Goal: Transaction & Acquisition: Purchase product/service

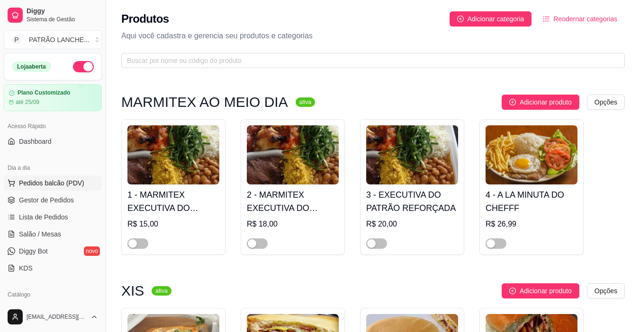
click at [49, 188] on button "Pedidos balcão (PDV)" at bounding box center [53, 183] width 98 height 15
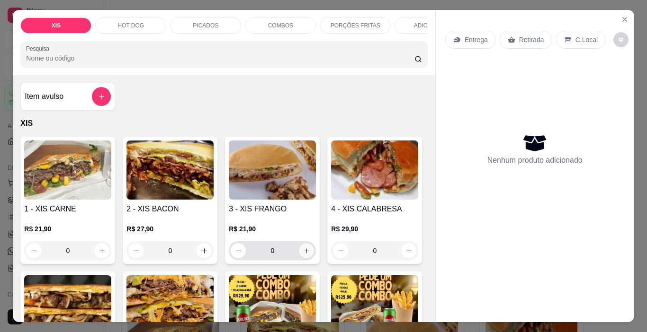
click at [303, 255] on icon "increase-product-quantity" at bounding box center [306, 251] width 7 height 7
type input "1"
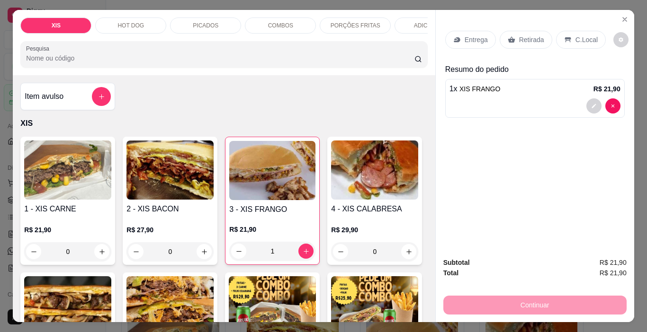
click at [540, 36] on div "Retirada" at bounding box center [526, 40] width 53 height 18
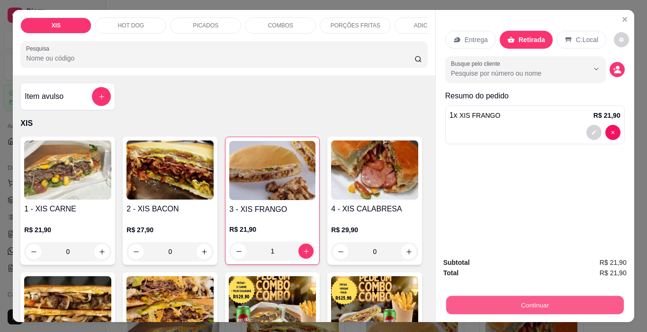
click at [476, 311] on button "Continuar" at bounding box center [535, 305] width 178 height 18
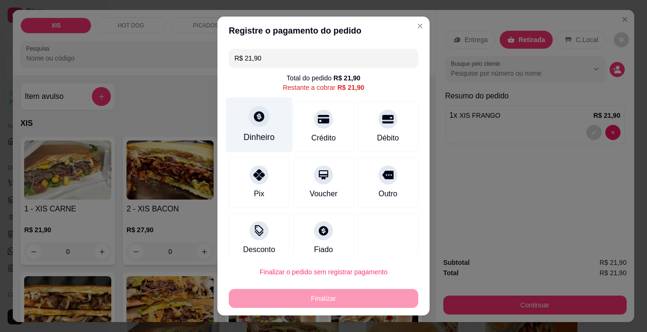
click at [259, 126] on div "Dinheiro" at bounding box center [259, 125] width 67 height 55
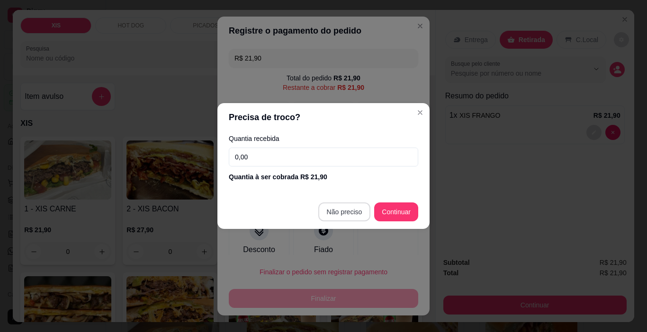
type input "R$ 0,00"
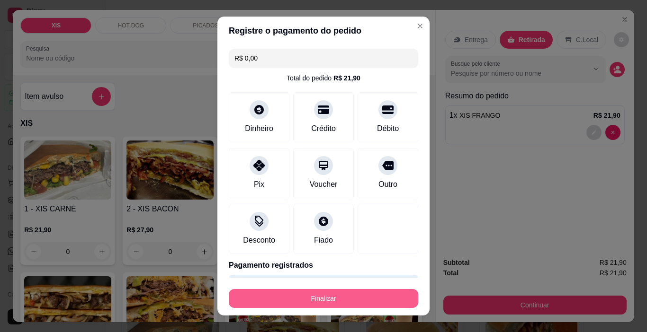
click at [319, 300] on button "Finalizar" at bounding box center [323, 298] width 189 height 19
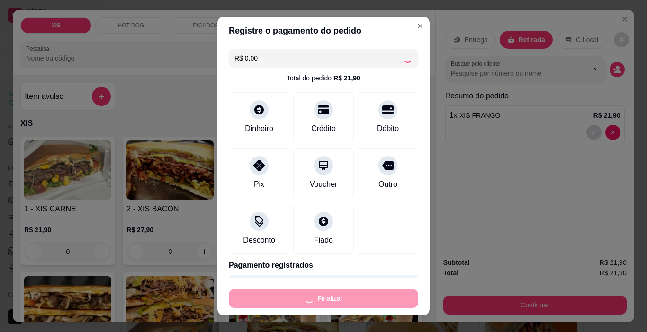
type input "0"
type input "-R$ 21,90"
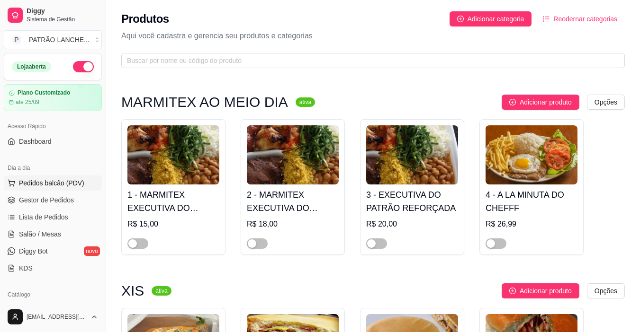
click at [28, 178] on button "Pedidos balcão (PDV)" at bounding box center [53, 183] width 98 height 15
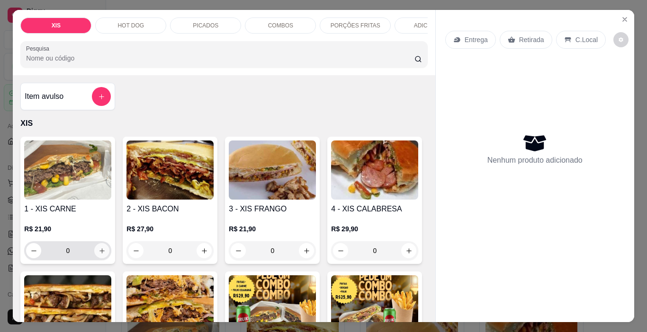
click at [99, 250] on button "increase-product-quantity" at bounding box center [101, 250] width 15 height 15
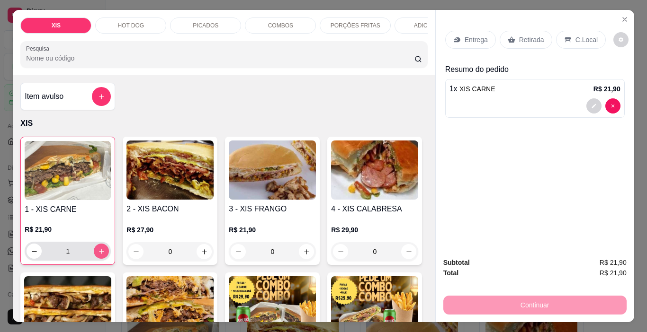
click at [99, 250] on button "increase-product-quantity" at bounding box center [101, 251] width 15 height 15
type input "2"
click at [485, 33] on div "Entrega" at bounding box center [470, 40] width 51 height 18
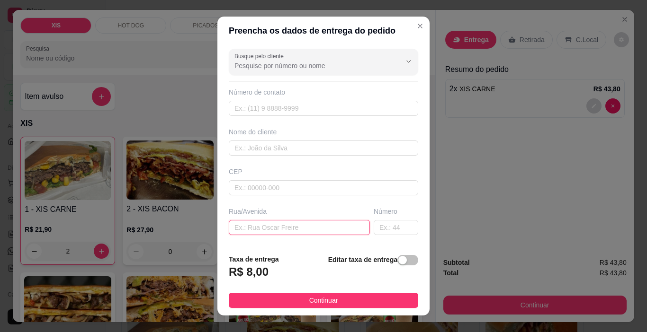
click at [273, 230] on input "text" at bounding box center [299, 227] width 141 height 15
type input "trv campo"
click at [377, 232] on input "text" at bounding box center [396, 227] width 45 height 15
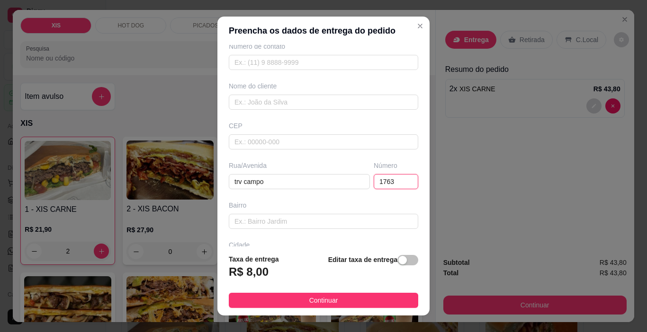
scroll to position [95, 0]
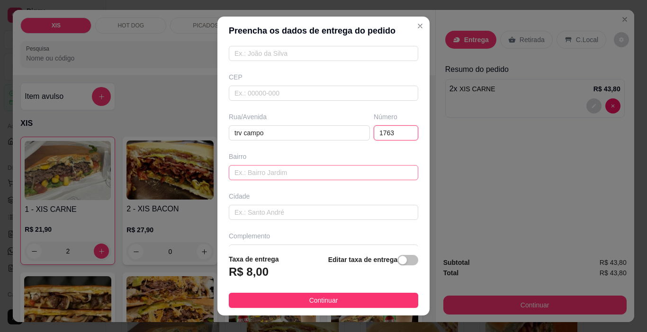
type input "1763"
click at [310, 174] on input "text" at bounding box center [323, 172] width 189 height 15
type input "MELLER NORTE"
click at [284, 311] on footer "Taxa de entrega R$ 8,00 Editar taxa de entrega Continuar" at bounding box center [323, 281] width 212 height 69
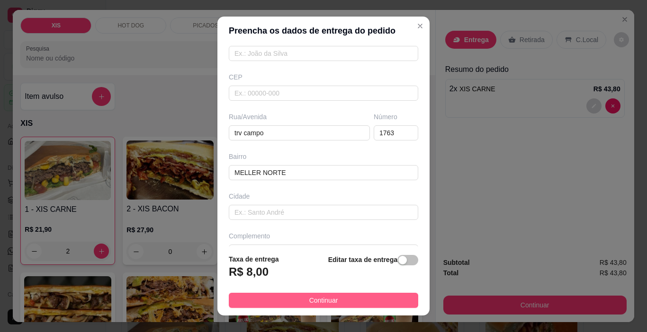
click at [284, 302] on button "Continuar" at bounding box center [323, 300] width 189 height 15
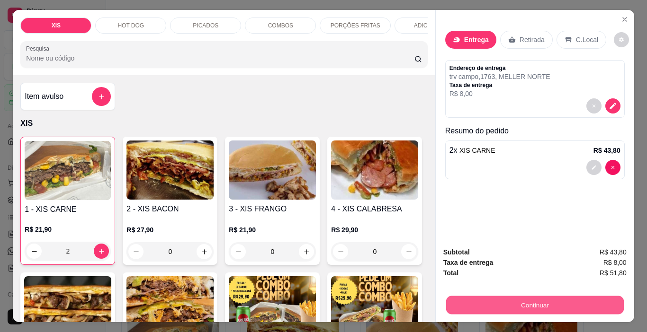
click at [598, 296] on button "Continuar" at bounding box center [535, 305] width 178 height 18
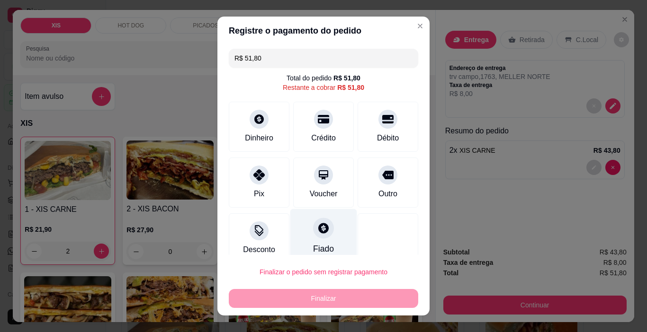
drag, startPoint x: 246, startPoint y: 185, endPoint x: 294, endPoint y: 213, distance: 55.4
click at [246, 185] on div "Pix" at bounding box center [259, 183] width 61 height 50
type input "R$ 0,00"
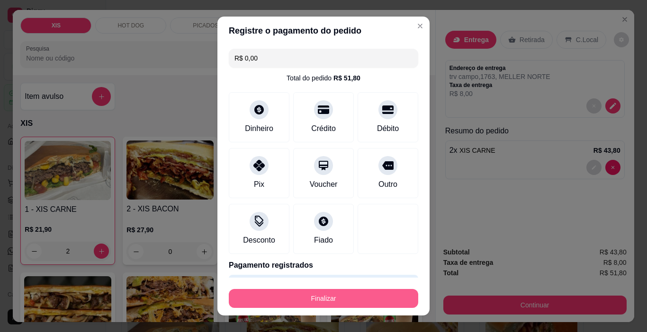
click at [319, 292] on button "Finalizar" at bounding box center [323, 298] width 189 height 19
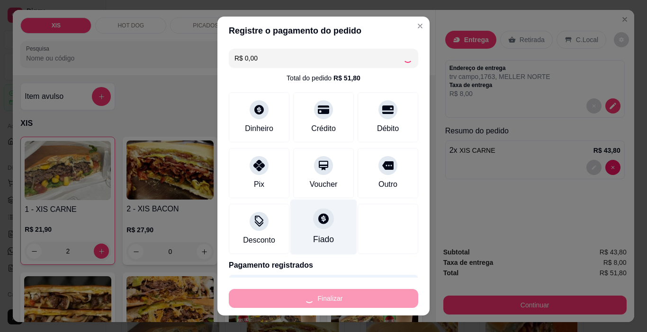
type input "0"
type input "-R$ 51,80"
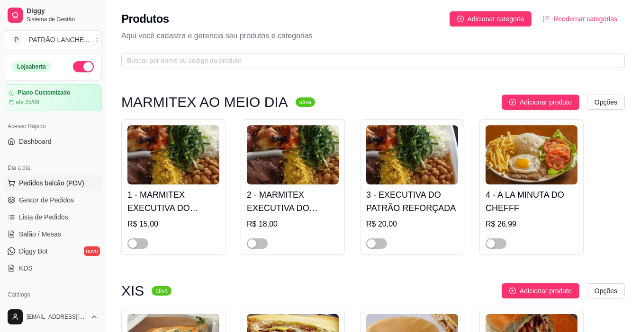
click at [32, 180] on span "Pedidos balcão (PDV)" at bounding box center [51, 182] width 65 height 9
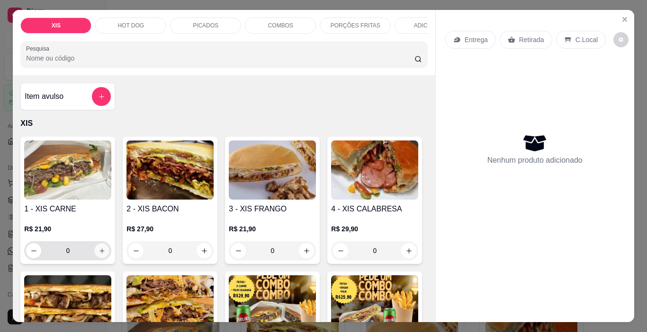
click at [98, 254] on icon "increase-product-quantity" at bounding box center [101, 251] width 7 height 7
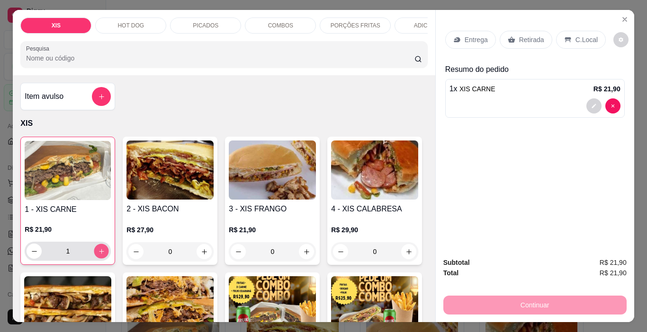
click at [98, 254] on icon "increase-product-quantity" at bounding box center [101, 251] width 7 height 7
type input "2"
click at [479, 35] on p "Entrega" at bounding box center [475, 39] width 23 height 9
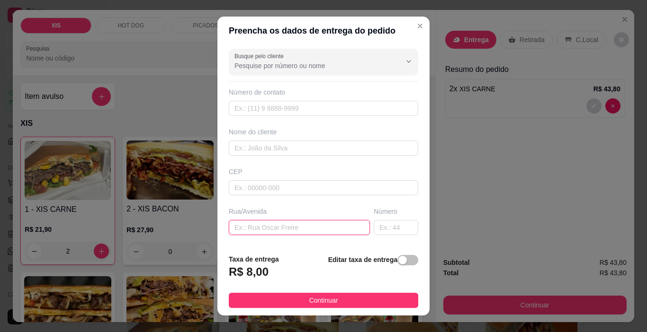
click at [261, 229] on input "text" at bounding box center [299, 227] width 141 height 15
type input "[PERSON_NAME]"
click at [377, 230] on input "text" at bounding box center [396, 227] width 45 height 15
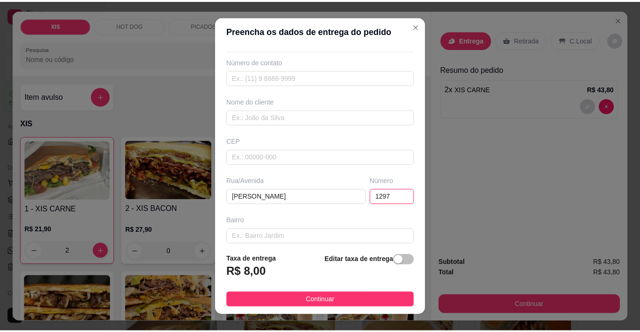
scroll to position [47, 0]
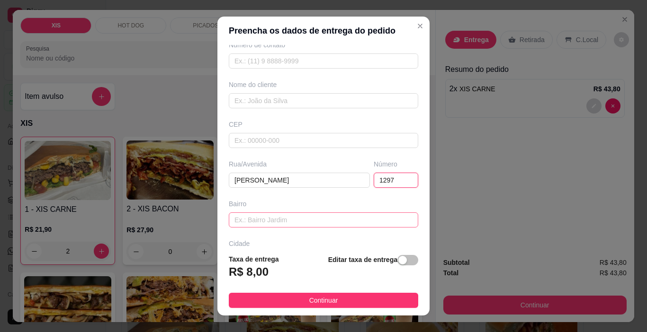
type input "1297"
click at [309, 226] on input "text" at bounding box center [323, 220] width 189 height 15
type input "INDUBRAZ"
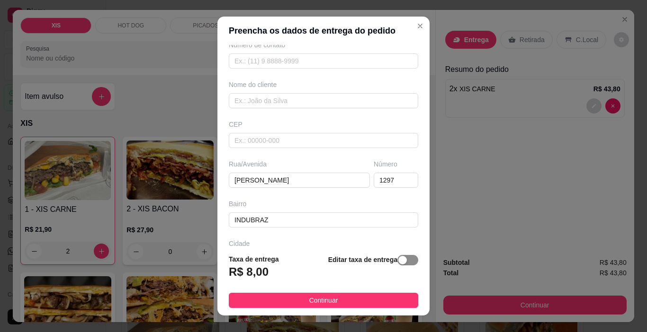
click at [398, 260] on div "button" at bounding box center [402, 260] width 9 height 9
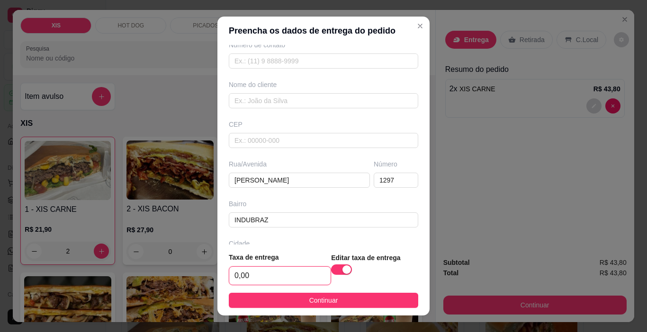
click at [277, 268] on input "0,00" at bounding box center [279, 276] width 101 height 18
type input "12,00"
click at [302, 292] on footer "Taxa de entrega 12,00 Editar taxa de entrega Continuar" at bounding box center [323, 280] width 212 height 71
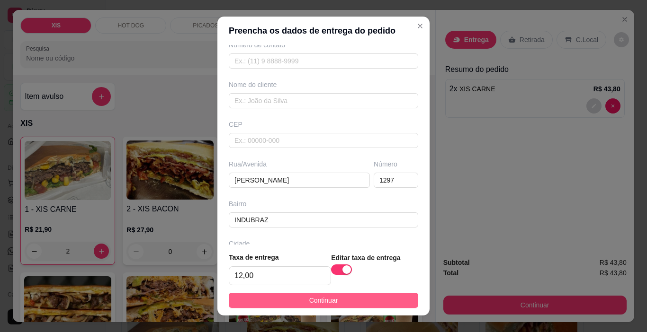
click at [309, 297] on span "Continuar" at bounding box center [323, 300] width 29 height 10
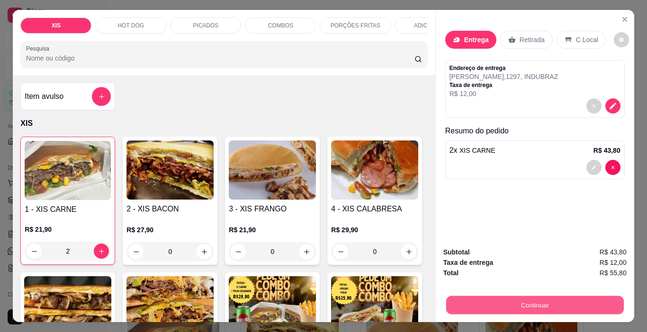
click at [483, 306] on button "Continuar" at bounding box center [535, 305] width 178 height 18
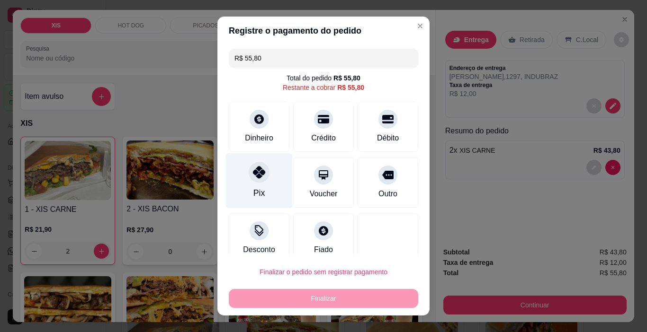
click at [253, 171] on icon at bounding box center [259, 172] width 12 height 12
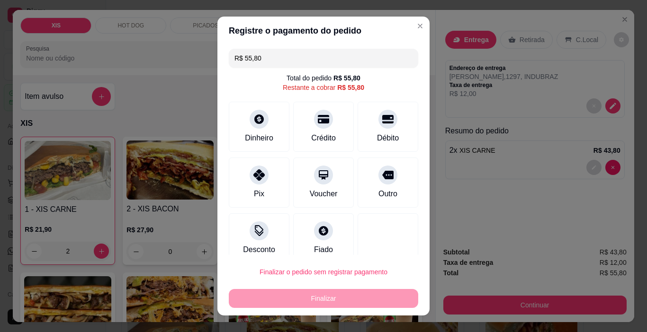
type input "R$ 0,00"
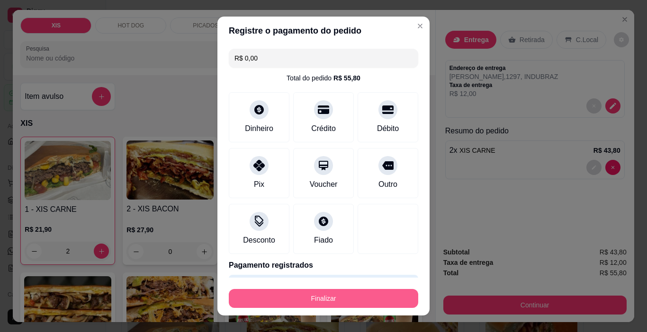
click at [351, 292] on button "Finalizar" at bounding box center [323, 298] width 189 height 19
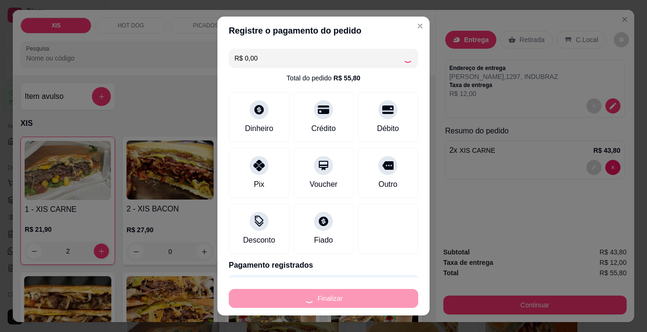
type input "0"
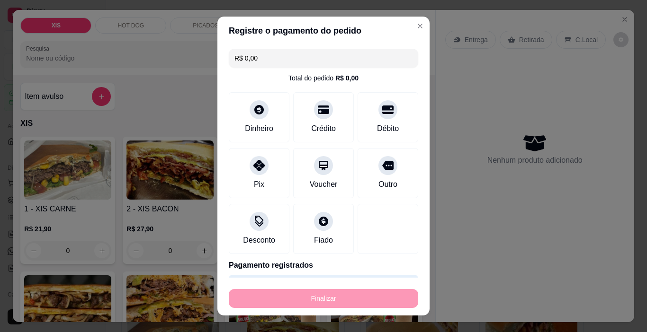
type input "-R$ 55,80"
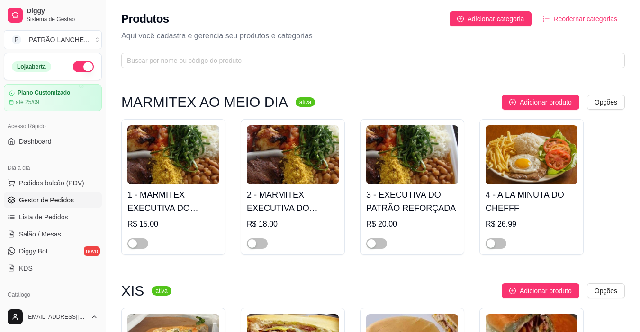
click at [71, 207] on link "Gestor de Pedidos" at bounding box center [53, 200] width 98 height 15
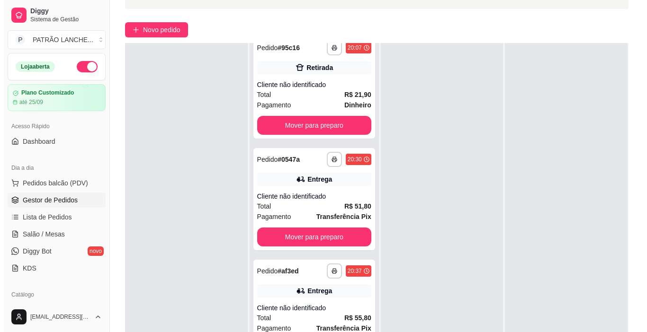
scroll to position [144, 0]
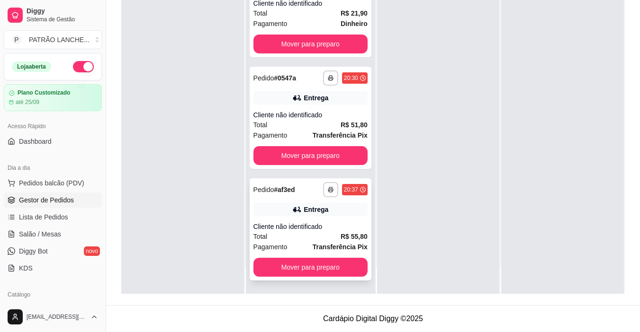
click at [281, 227] on div "Cliente não identificado" at bounding box center [310, 226] width 114 height 9
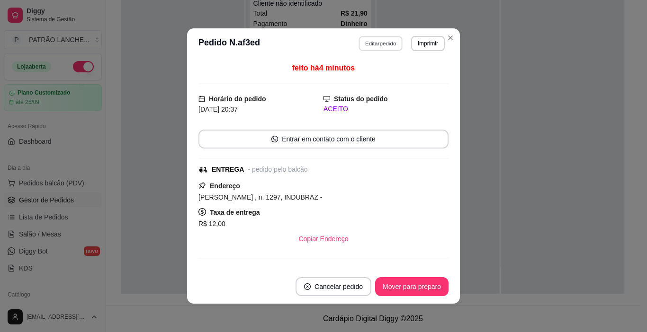
click at [383, 40] on button "Editar pedido" at bounding box center [381, 43] width 44 height 15
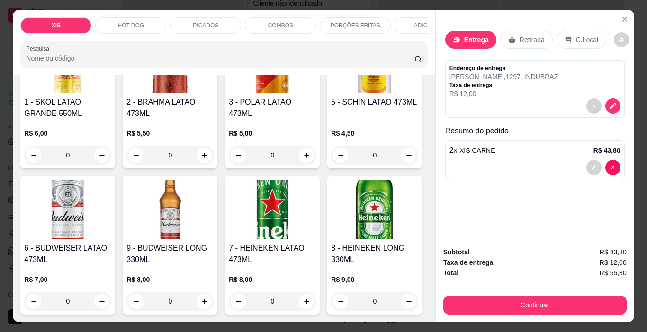
scroll to position [2036, 0]
type input "1"
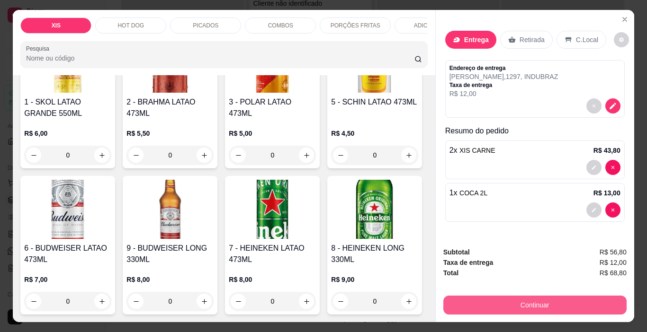
click at [483, 298] on button "Continuar" at bounding box center [534, 305] width 183 height 19
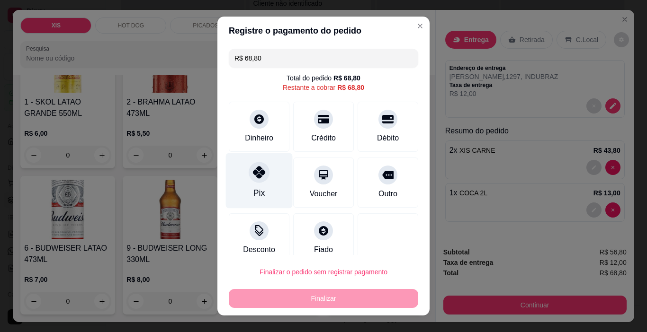
click at [255, 173] on icon at bounding box center [259, 172] width 12 height 12
type input "R$ 0,00"
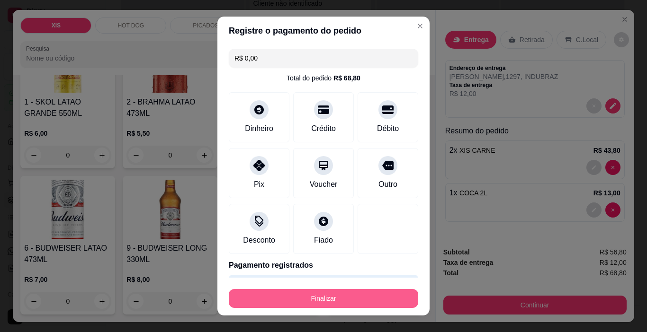
click at [336, 303] on button "Finalizar" at bounding box center [323, 298] width 189 height 19
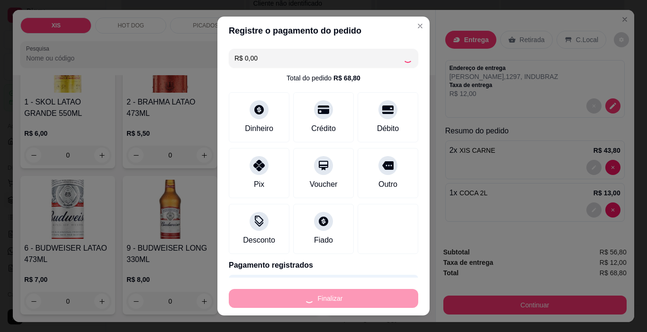
type input "0"
type input "-R$ 68,80"
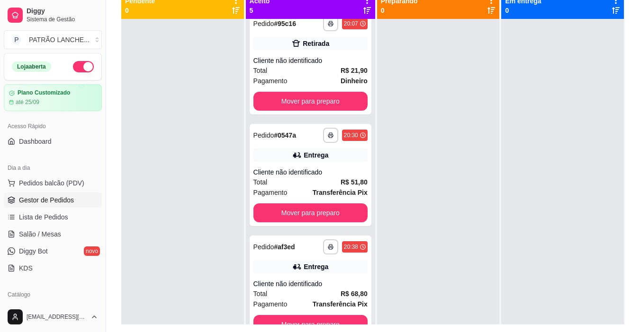
scroll to position [97, 0]
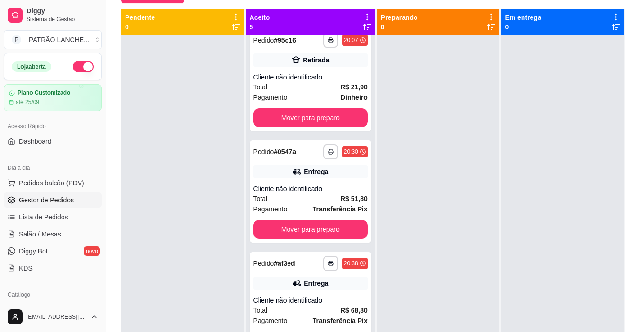
click at [31, 193] on link "Gestor de Pedidos" at bounding box center [53, 200] width 98 height 15
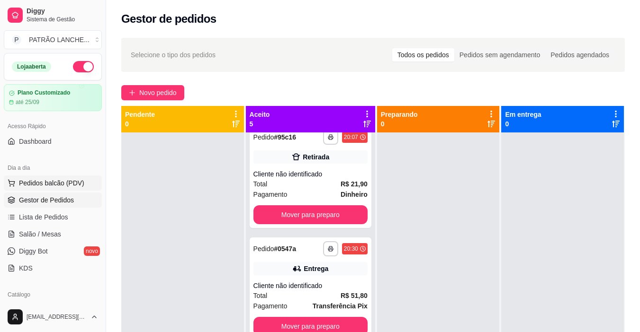
click at [30, 187] on span "Pedidos balcão (PDV)" at bounding box center [51, 182] width 65 height 9
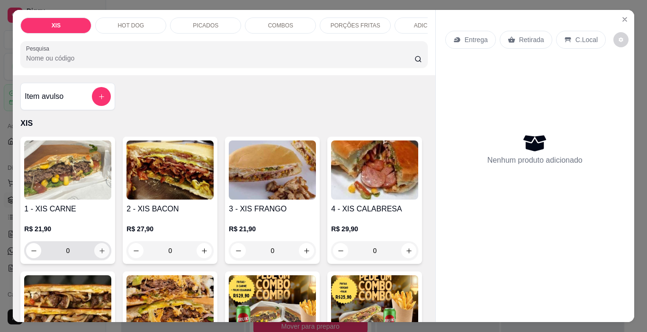
click at [98, 255] on icon "increase-product-quantity" at bounding box center [101, 251] width 7 height 7
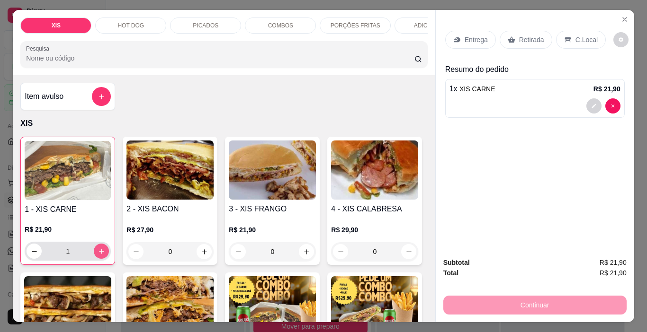
click at [99, 254] on icon "increase-product-quantity" at bounding box center [101, 251] width 5 height 5
type input "2"
click at [512, 41] on div "Retirada" at bounding box center [526, 40] width 53 height 18
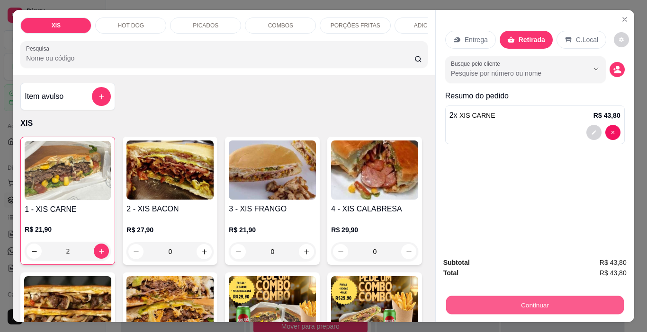
click at [491, 307] on button "Continuar" at bounding box center [535, 305] width 178 height 18
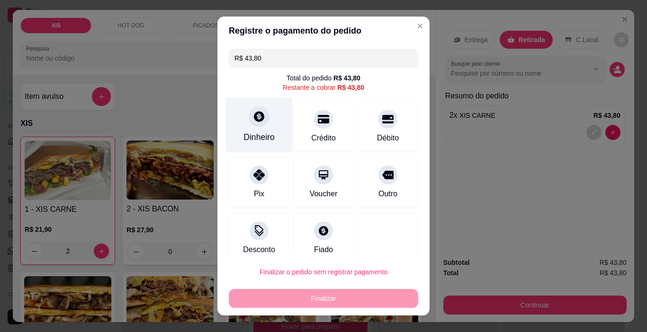
click at [255, 138] on div "Dinheiro" at bounding box center [258, 137] width 31 height 12
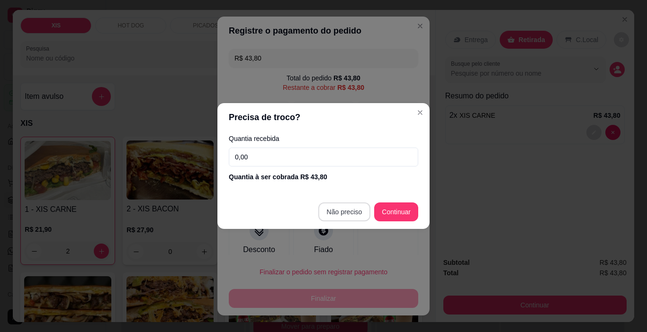
click at [338, 222] on footer "Não preciso Continuar" at bounding box center [323, 212] width 212 height 34
type input "R$ 0,00"
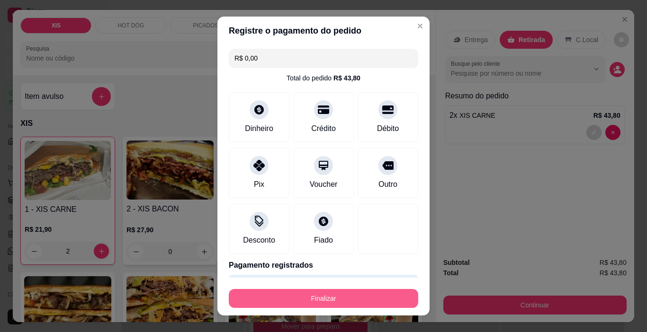
click at [329, 301] on button "Finalizar" at bounding box center [323, 298] width 189 height 19
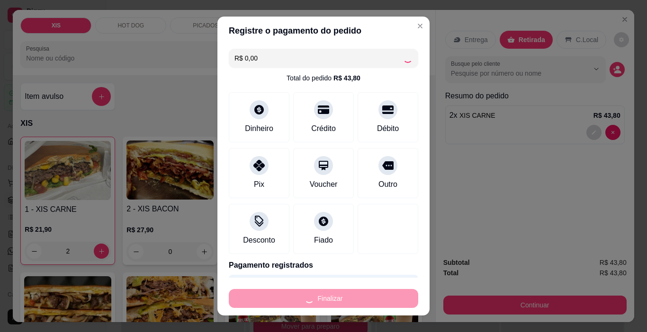
type input "0"
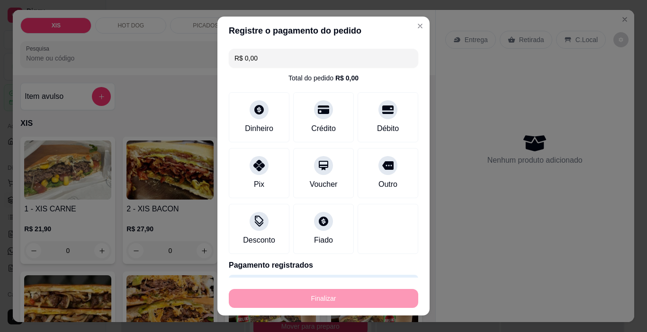
type input "-R$ 43,80"
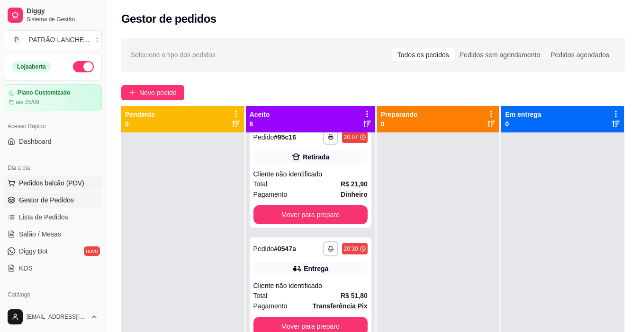
click at [68, 178] on button "Pedidos balcão (PDV)" at bounding box center [53, 183] width 98 height 15
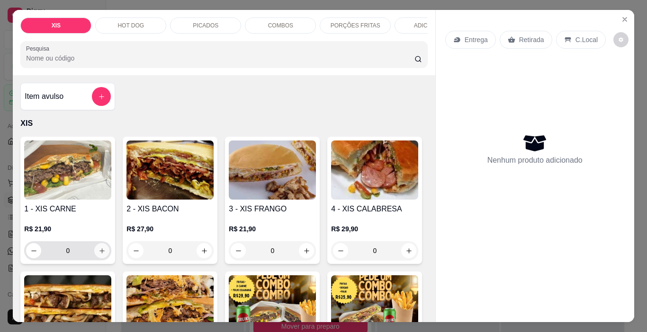
click at [102, 255] on icon "increase-product-quantity" at bounding box center [101, 251] width 7 height 7
type input "1"
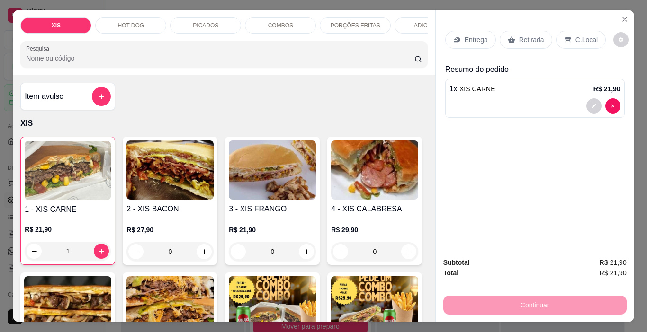
click at [538, 46] on div "Entrega Retirada C.Local" at bounding box center [534, 39] width 179 height 33
click at [535, 35] on p "Retirada" at bounding box center [531, 39] width 25 height 9
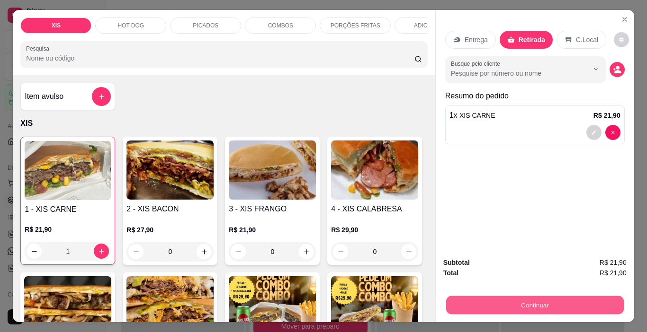
click at [524, 303] on button "Continuar" at bounding box center [535, 305] width 178 height 18
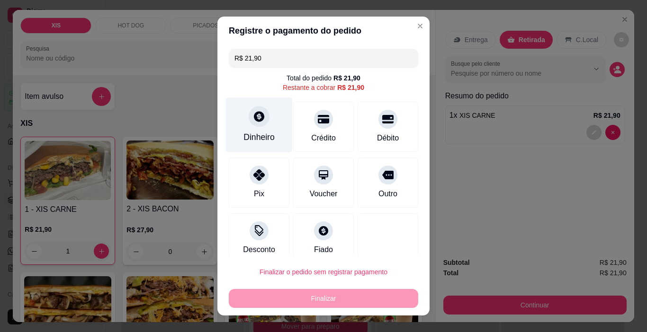
click at [265, 131] on div "Dinheiro" at bounding box center [259, 125] width 67 height 55
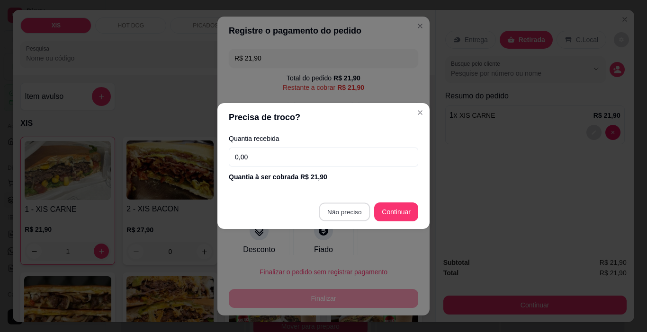
type input "R$ 0,00"
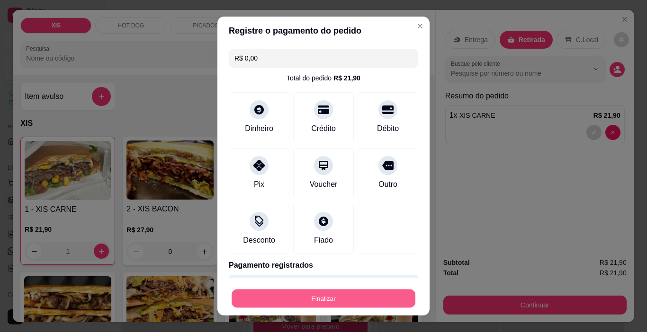
click at [359, 305] on button "Finalizar" at bounding box center [324, 299] width 184 height 18
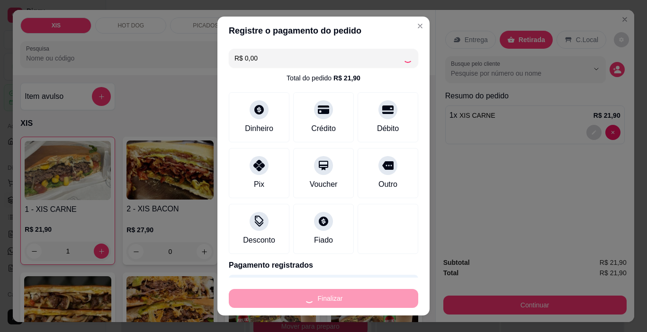
type input "0"
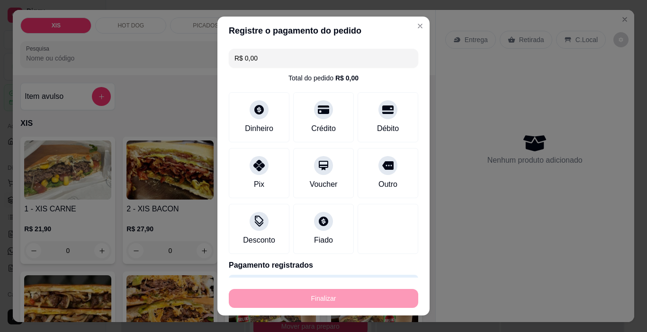
type input "-R$ 21,90"
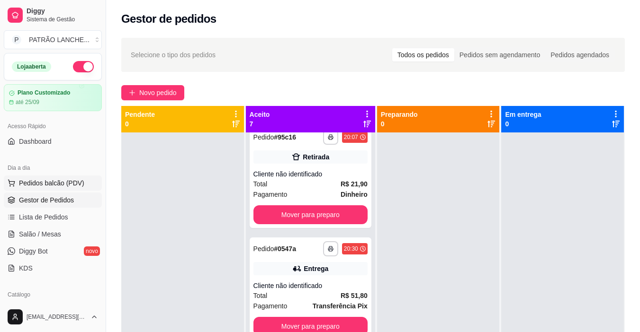
click at [44, 183] on span "Pedidos balcão (PDV)" at bounding box center [51, 182] width 65 height 9
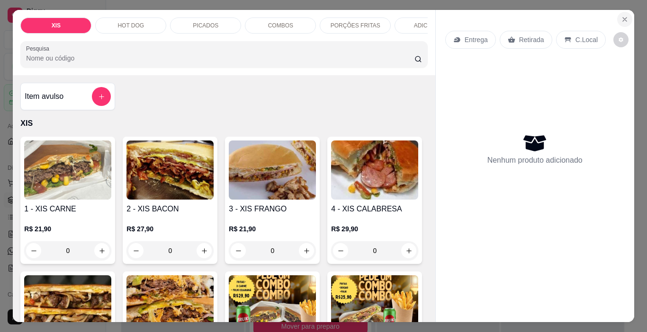
click at [624, 16] on icon "Close" at bounding box center [625, 20] width 8 height 8
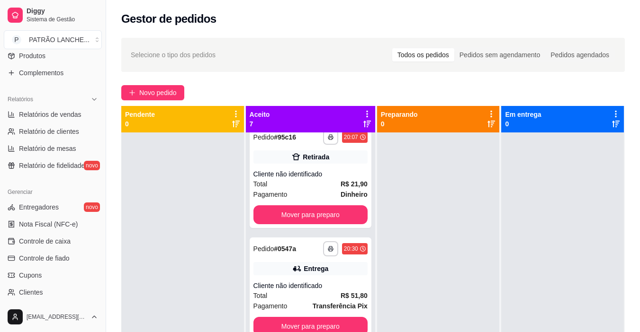
scroll to position [207, 0]
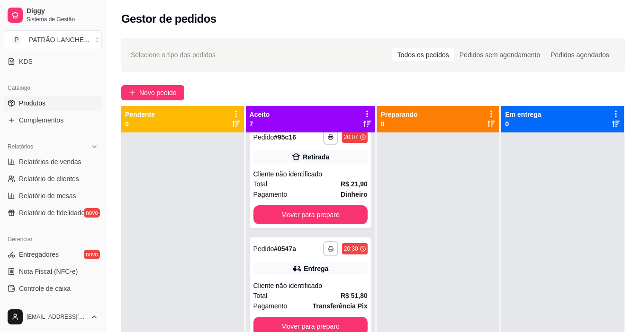
click at [45, 96] on link "Produtos" at bounding box center [53, 103] width 98 height 15
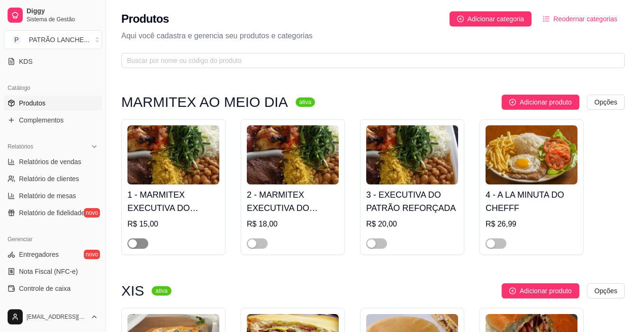
click at [143, 245] on span "button" at bounding box center [137, 244] width 21 height 10
click at [265, 246] on span "button" at bounding box center [257, 244] width 21 height 10
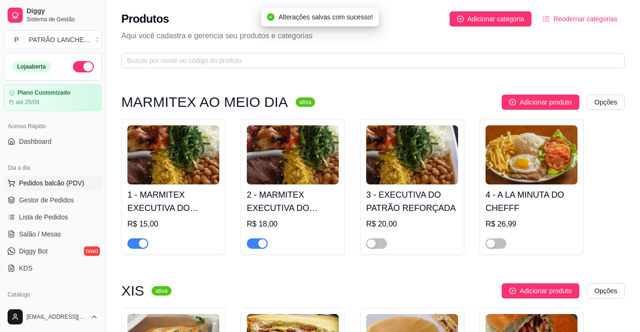
click at [28, 189] on button "Pedidos balcão (PDV)" at bounding box center [53, 183] width 98 height 15
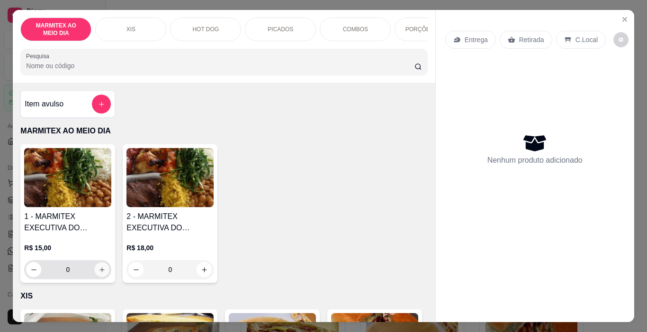
click at [98, 274] on icon "increase-product-quantity" at bounding box center [101, 270] width 7 height 7
type input "1"
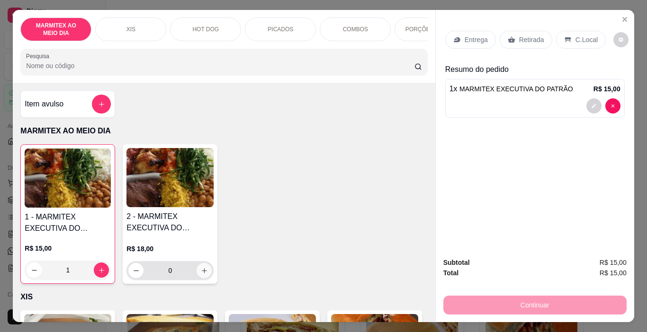
click at [199, 278] on button "increase-product-quantity" at bounding box center [203, 270] width 15 height 15
type input "1"
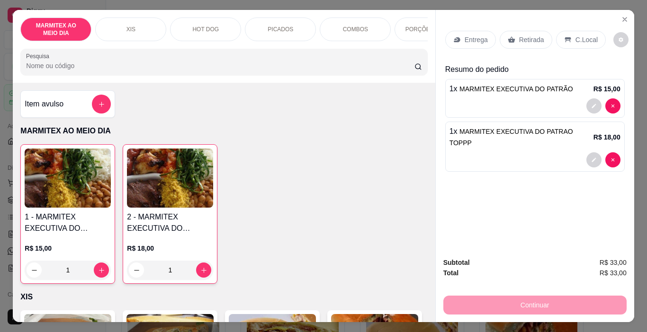
click at [535, 35] on p "Retirada" at bounding box center [531, 39] width 25 height 9
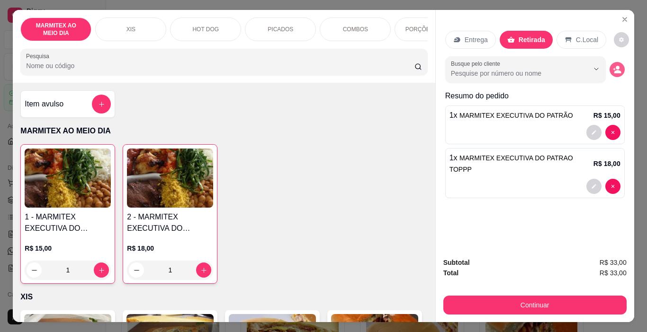
click at [620, 64] on button "decrease-product-quantity" at bounding box center [616, 69] width 15 height 15
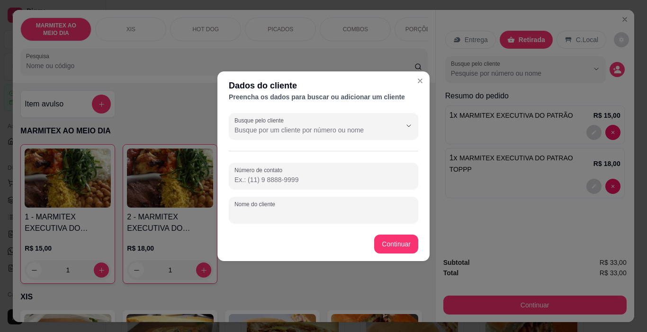
click at [266, 217] on input "Nome do cliente" at bounding box center [323, 213] width 178 height 9
type input "[PERSON_NAME]"
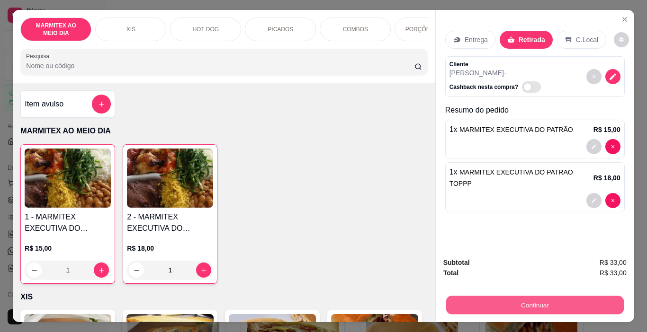
click at [525, 304] on button "Continuar" at bounding box center [535, 305] width 178 height 18
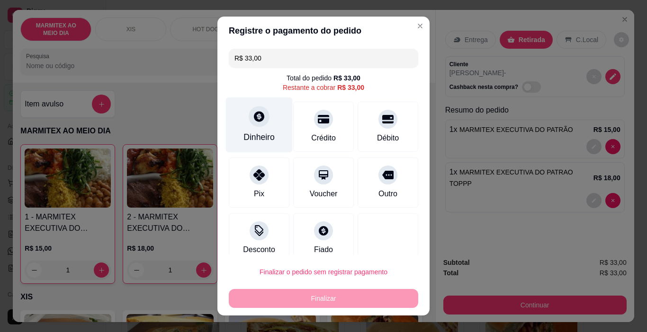
click at [254, 118] on icon at bounding box center [259, 117] width 10 height 10
click at [241, 123] on div "Dinheiro" at bounding box center [259, 125] width 67 height 55
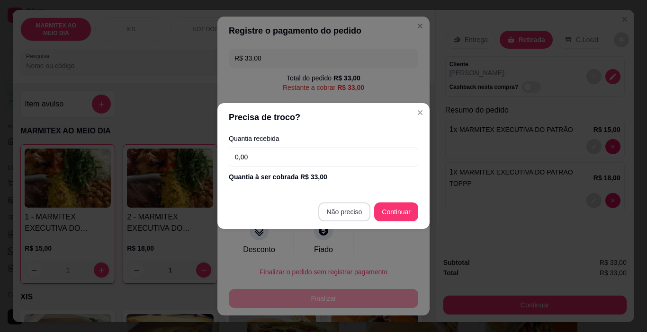
type input "R$ 0,00"
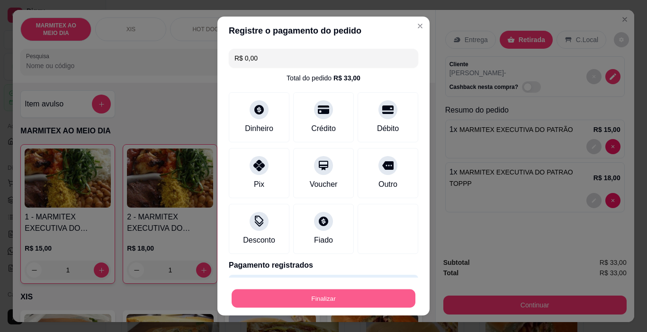
click at [294, 300] on button "Finalizar" at bounding box center [324, 299] width 184 height 18
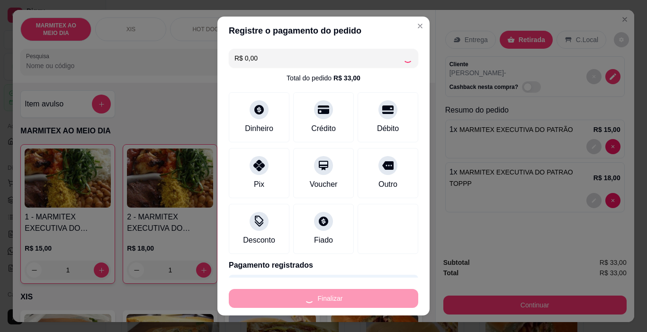
type input "0"
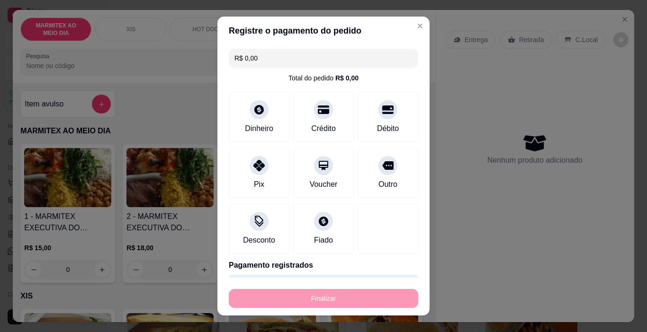
type input "-R$ 33,00"
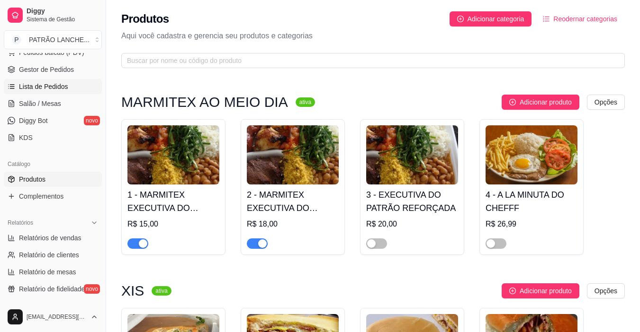
scroll to position [142, 0]
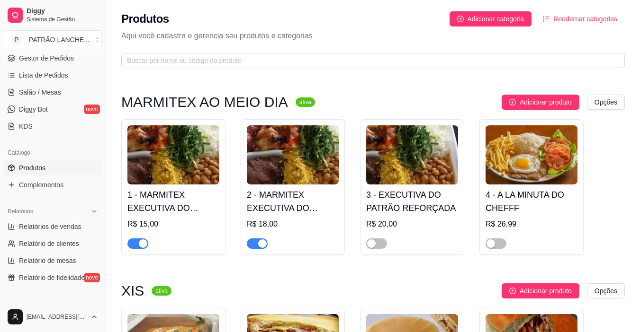
click at [56, 176] on ul "Produtos Complementos" at bounding box center [53, 177] width 98 height 32
click at [132, 241] on span "button" at bounding box center [137, 244] width 21 height 10
click at [265, 244] on div "button" at bounding box center [262, 244] width 9 height 9
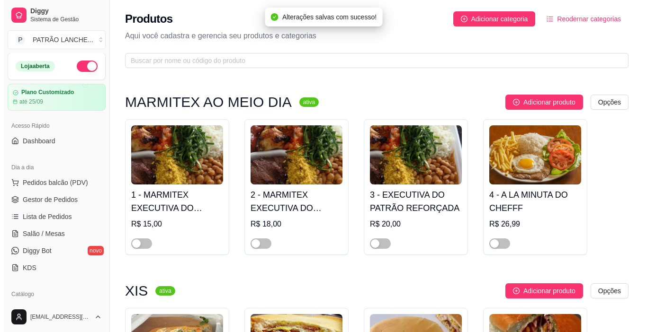
scroll to position [0, 0]
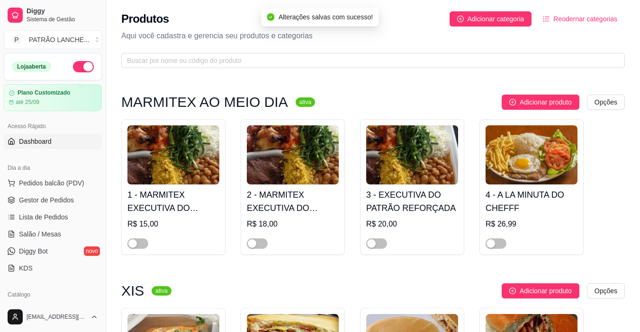
click at [62, 147] on link "Dashboard" at bounding box center [53, 141] width 98 height 15
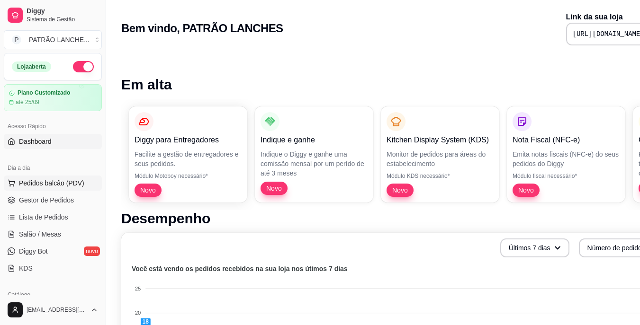
click at [59, 186] on span "Pedidos balcão (PDV)" at bounding box center [51, 182] width 65 height 9
